Goal: Task Accomplishment & Management: Complete application form

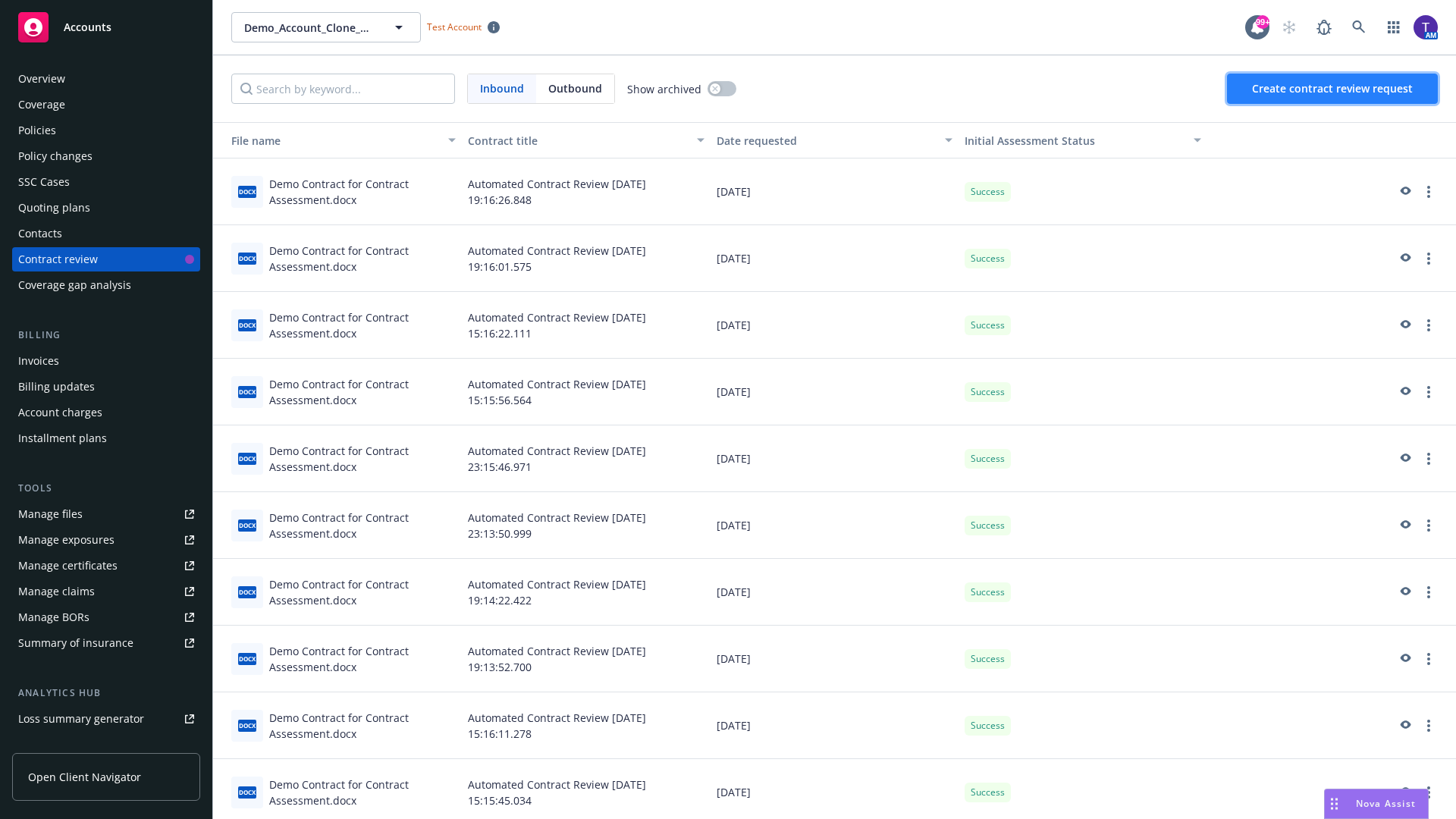
click at [1333, 89] on span "Create contract review request" at bounding box center [1332, 88] width 161 height 14
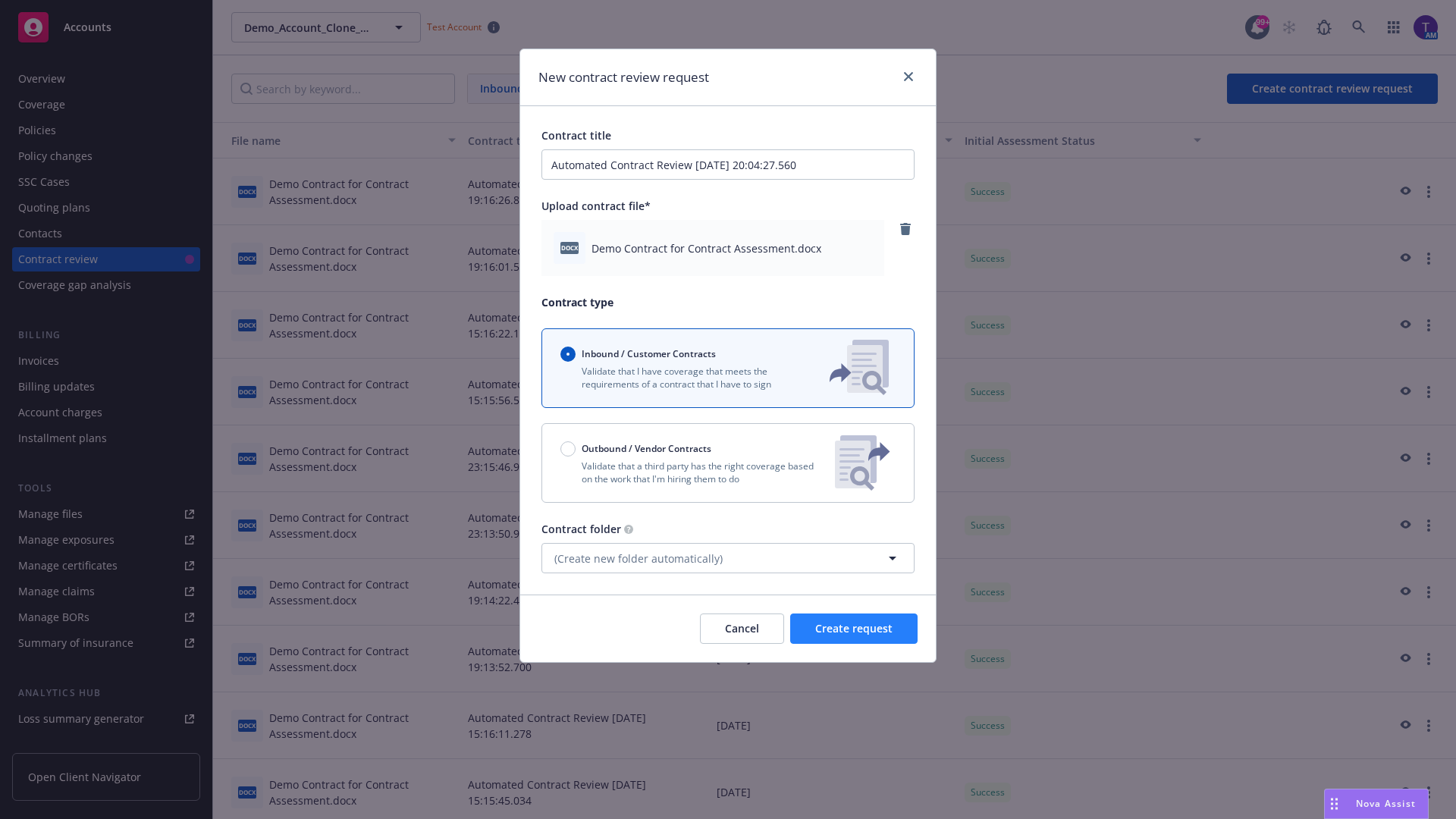
type input "Automated Contract Review 08-19-2025 20:04:27.560"
click at [854, 628] on span "Create request" at bounding box center [854, 628] width 77 height 14
